Goal: Information Seeking & Learning: Learn about a topic

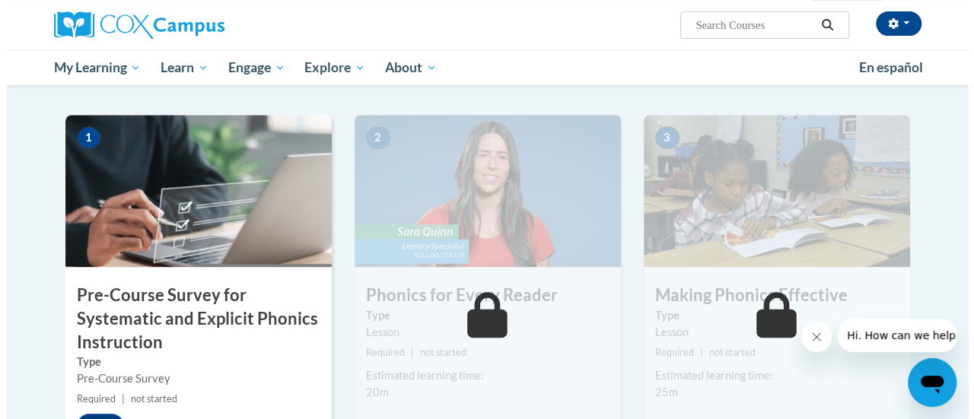
scroll to position [430, 0]
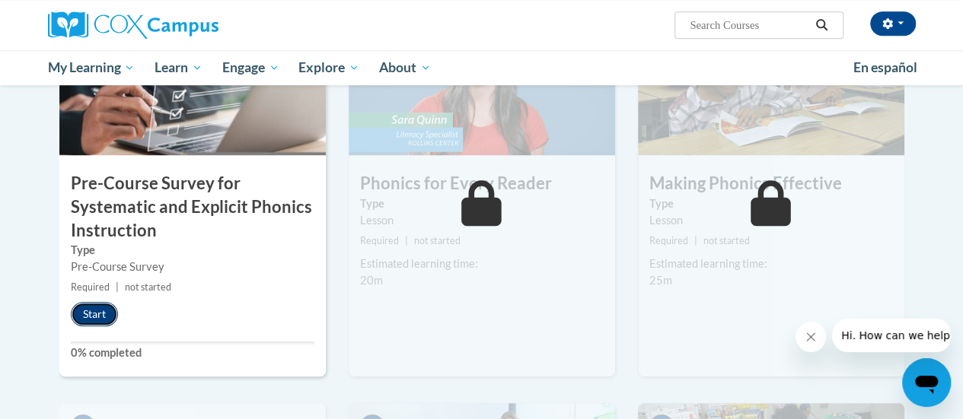
click at [89, 317] on button "Start" at bounding box center [94, 314] width 47 height 24
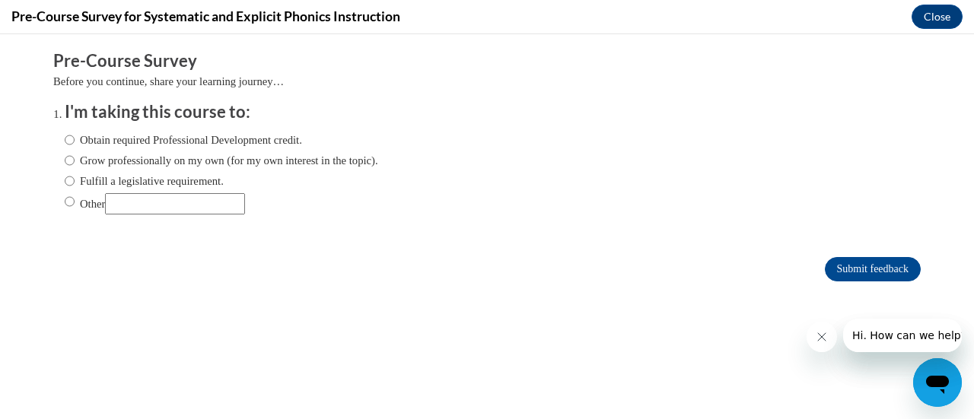
scroll to position [0, 0]
click at [114, 150] on div "Obtain required Professional Development credit. Grow professionally on my own …" at bounding box center [222, 173] width 314 height 98
click at [114, 148] on label "Obtain required Professional Development credit." at bounding box center [183, 140] width 237 height 17
click at [75, 148] on input "Obtain required Professional Development credit." at bounding box center [70, 140] width 10 height 17
radio input "true"
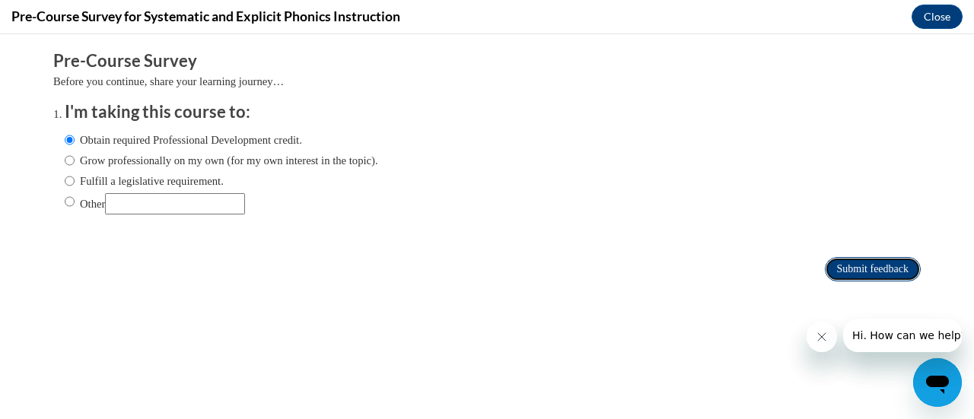
click at [843, 274] on input "Submit feedback" at bounding box center [873, 269] width 96 height 24
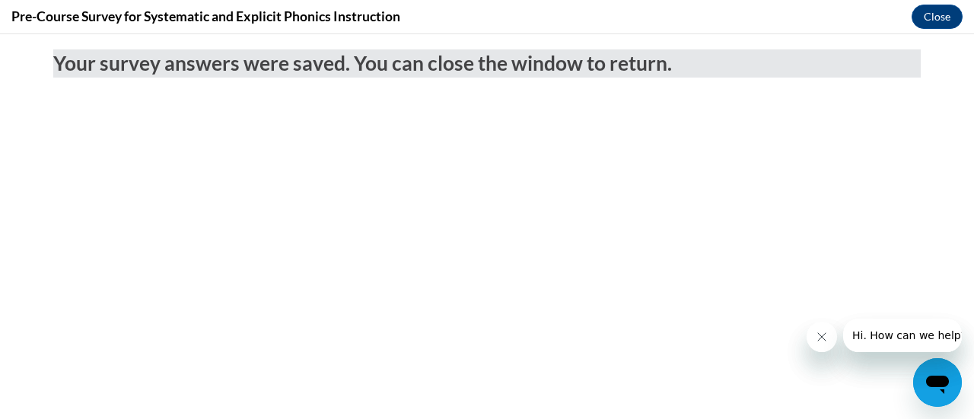
click at [810, 336] on button "Close message from company" at bounding box center [821, 337] width 30 height 30
click at [821, 347] on button "Close message from company" at bounding box center [821, 337] width 30 height 30
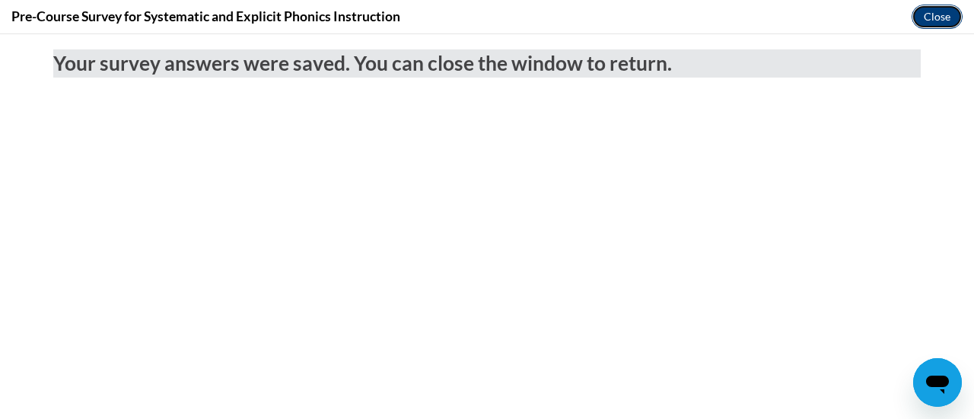
click at [932, 14] on button "Close" at bounding box center [937, 17] width 51 height 24
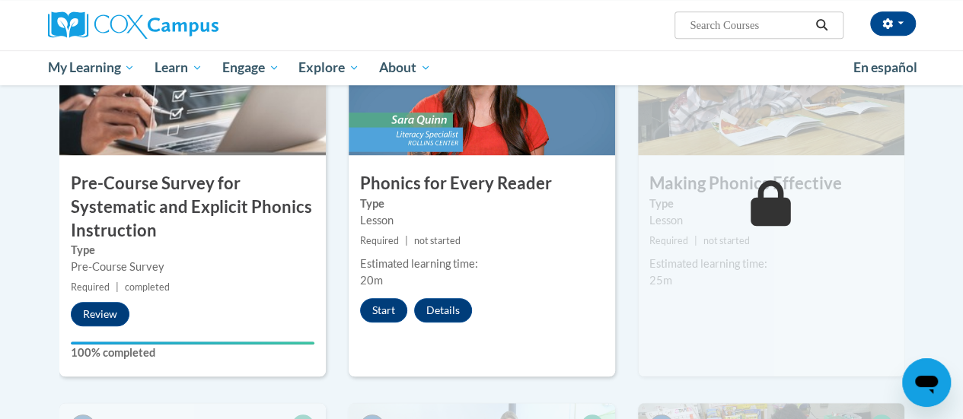
click at [381, 330] on div "2 Phonics for Every Reader Type Lesson Required | not started Estimated learnin…" at bounding box center [482, 190] width 266 height 374
click at [381, 312] on button "Start" at bounding box center [383, 310] width 47 height 24
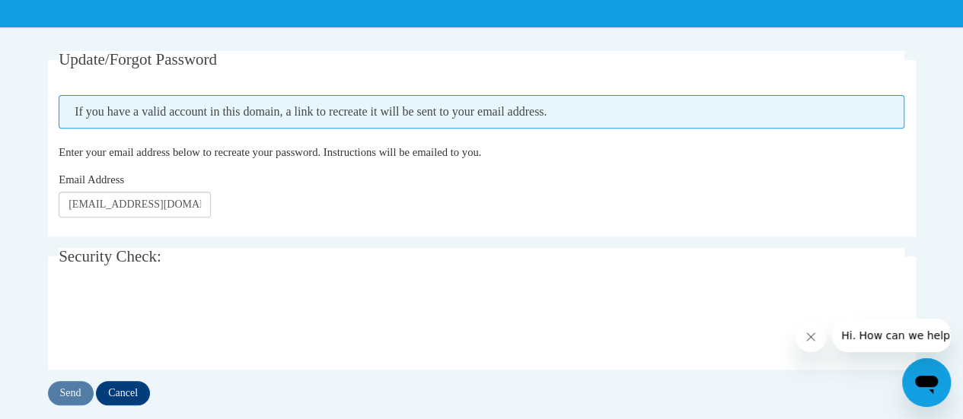
scroll to position [256, 0]
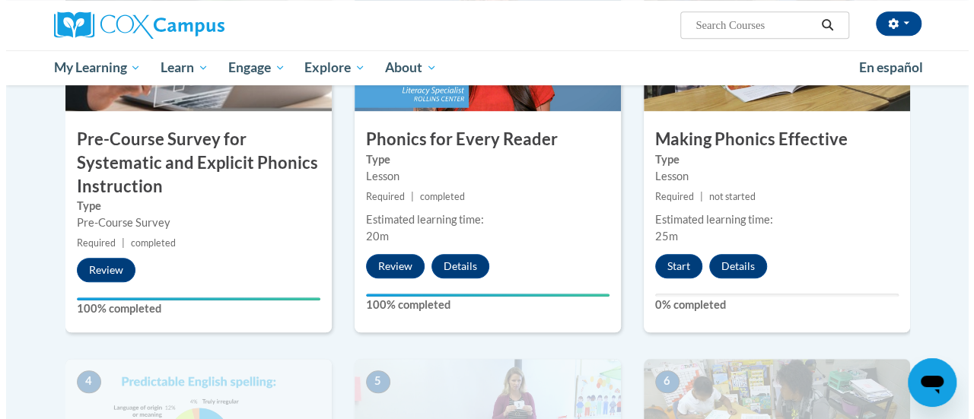
scroll to position [473, 0]
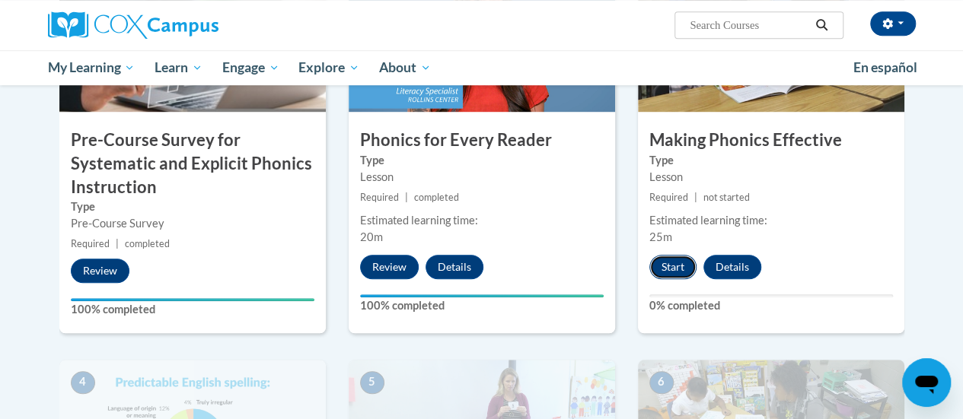
click at [652, 257] on button "Start" at bounding box center [672, 267] width 47 height 24
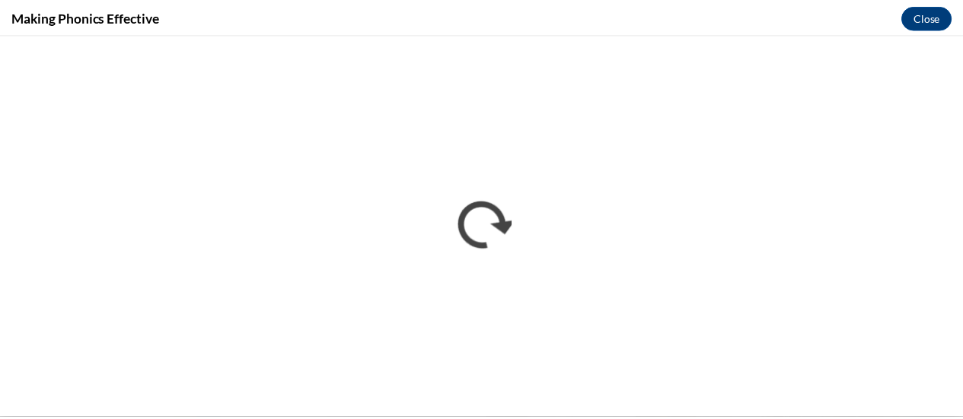
scroll to position [0, 0]
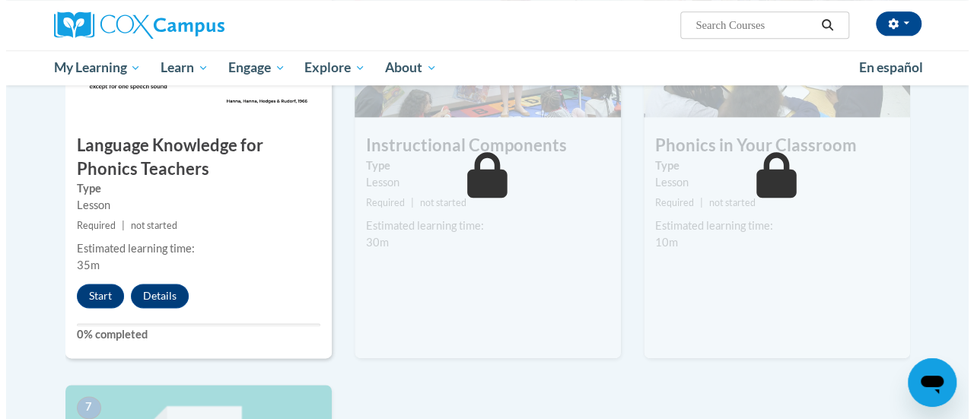
scroll to position [873, 0]
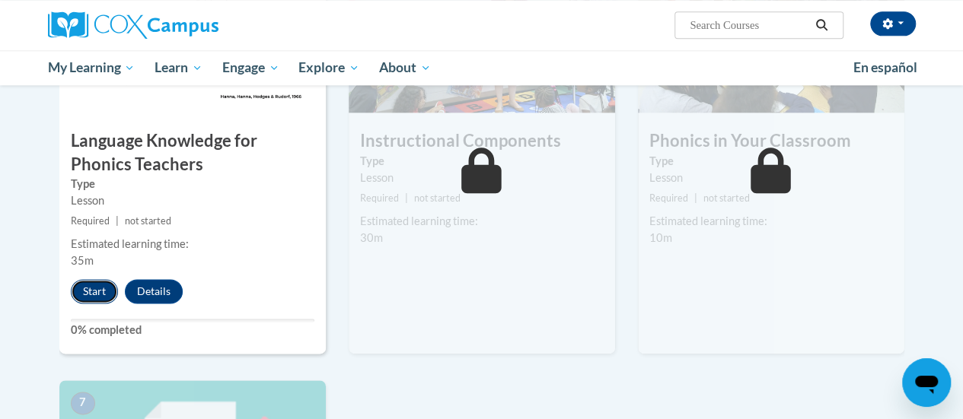
click at [99, 292] on button "Start" at bounding box center [94, 291] width 47 height 24
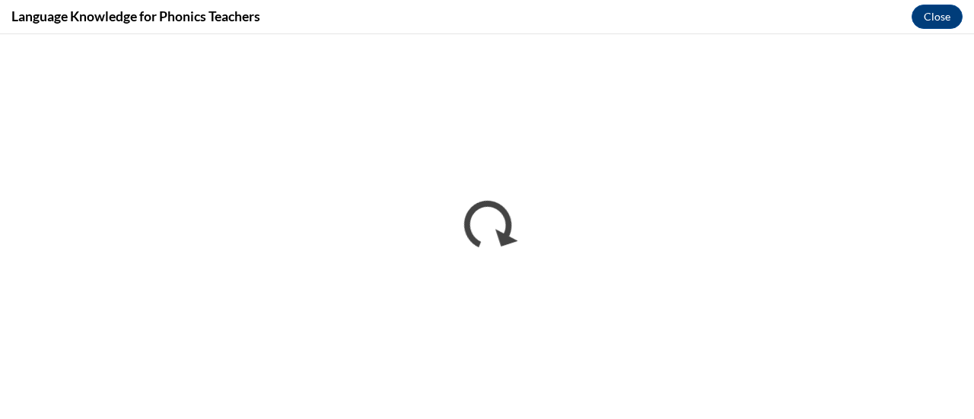
scroll to position [0, 0]
